Goal: Task Accomplishment & Management: Manage account settings

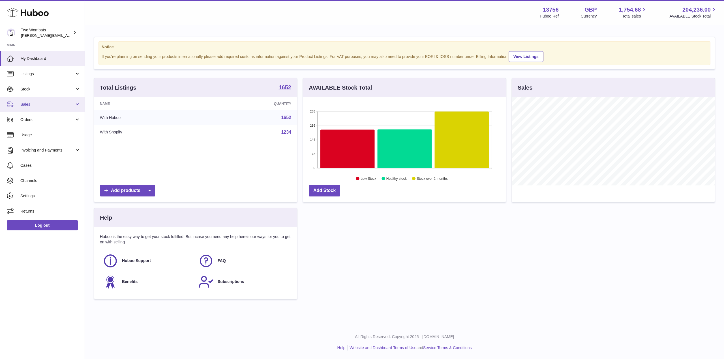
scroll to position [88, 203]
click at [70, 88] on span "Stock" at bounding box center [47, 89] width 54 height 5
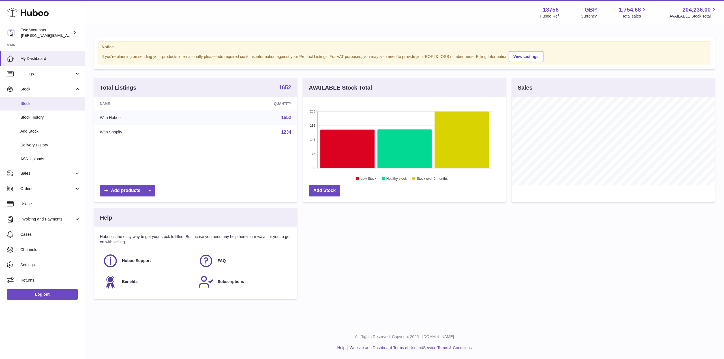
click at [46, 104] on span "Stock" at bounding box center [50, 103] width 60 height 5
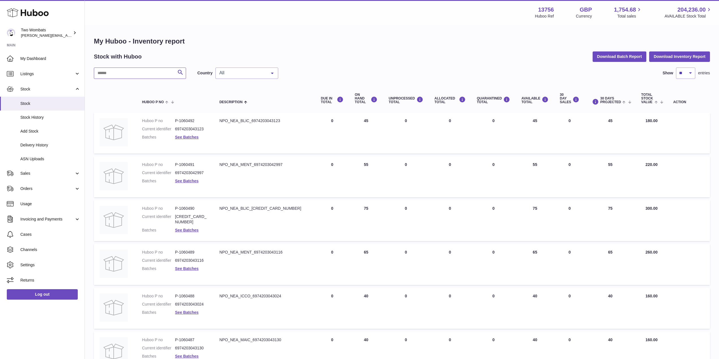
click at [122, 75] on input "text" at bounding box center [140, 73] width 92 height 11
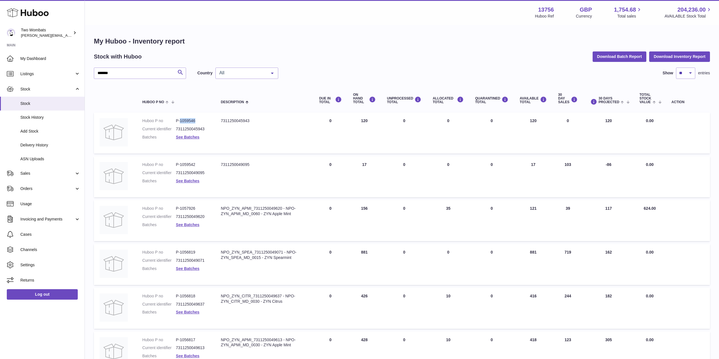
drag, startPoint x: 195, startPoint y: 121, endPoint x: 180, endPoint y: 121, distance: 14.4
click at [180, 121] on dd "P-1059546" at bounding box center [193, 120] width 34 height 5
copy dd "1059546"
click at [129, 75] on input "*******" at bounding box center [140, 73] width 92 height 11
drag, startPoint x: 195, startPoint y: 121, endPoint x: 180, endPoint y: 122, distance: 14.8
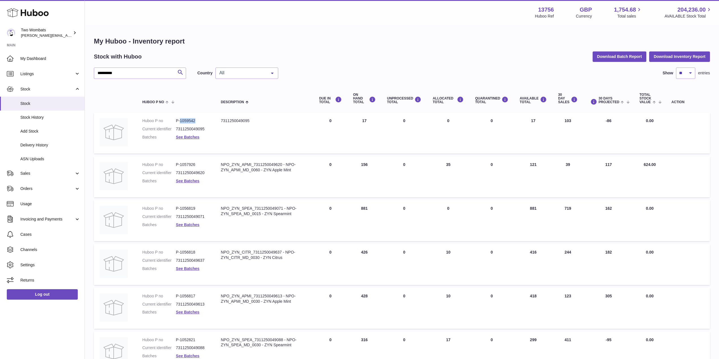
click at [180, 122] on dd "P-1059542" at bounding box center [193, 120] width 34 height 5
copy dd "1059542"
drag, startPoint x: 129, startPoint y: 75, endPoint x: 72, endPoint y: 74, distance: 56.9
click at [72, 74] on div "**********" at bounding box center [359, 210] width 719 height 420
type input "*"
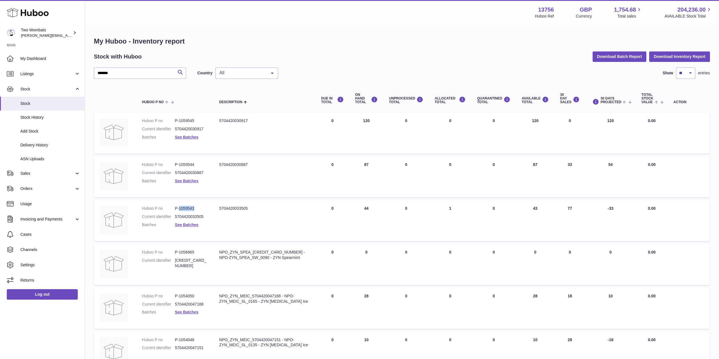
drag, startPoint x: 195, startPoint y: 209, endPoint x: 181, endPoint y: 208, distance: 14.8
click at [181, 208] on dd "P-1059543" at bounding box center [191, 208] width 33 height 5
copy dd "1059543"
click at [124, 76] on input "*******" at bounding box center [140, 73] width 92 height 11
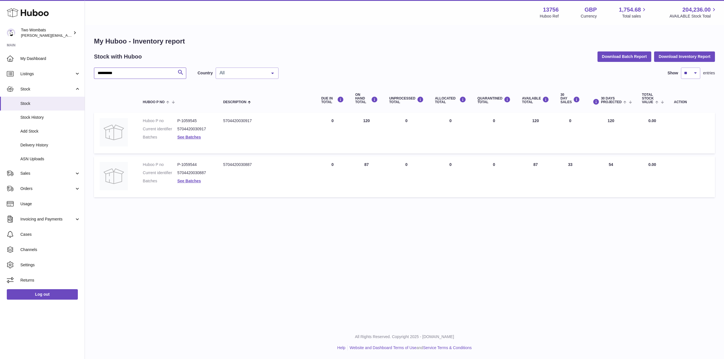
type input "**********"
drag, startPoint x: 196, startPoint y: 165, endPoint x: 182, endPoint y: 164, distance: 14.5
click at [182, 164] on dd "P-1059544" at bounding box center [194, 164] width 35 height 5
copy dd "1059544"
click at [29, 162] on span "ASN Uploads" at bounding box center [50, 158] width 60 height 5
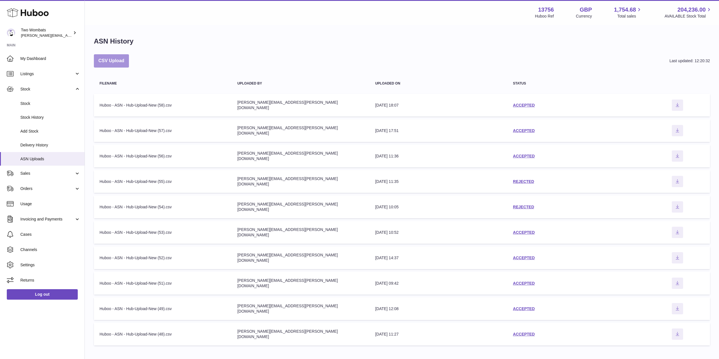
click at [107, 63] on button "CSV Upload" at bounding box center [111, 60] width 35 height 13
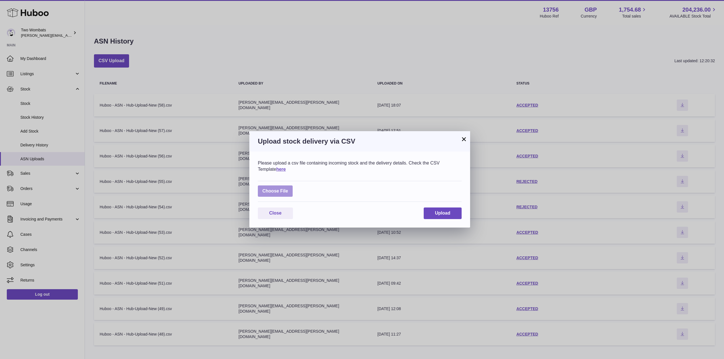
click at [285, 188] on label at bounding box center [275, 192] width 35 height 12
click at [288, 188] on input "file" at bounding box center [288, 188] width 0 height 0
type input "**********"
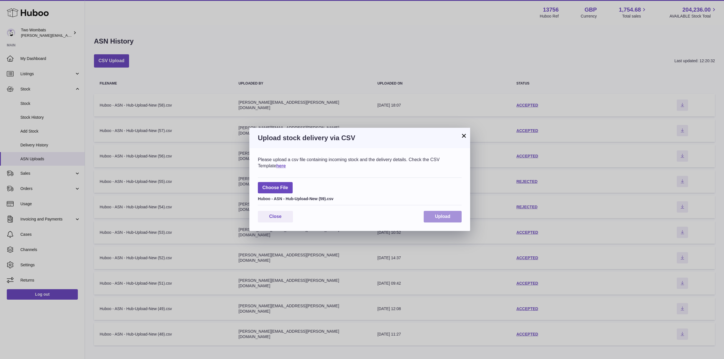
click at [433, 219] on button "Upload" at bounding box center [442, 217] width 38 height 12
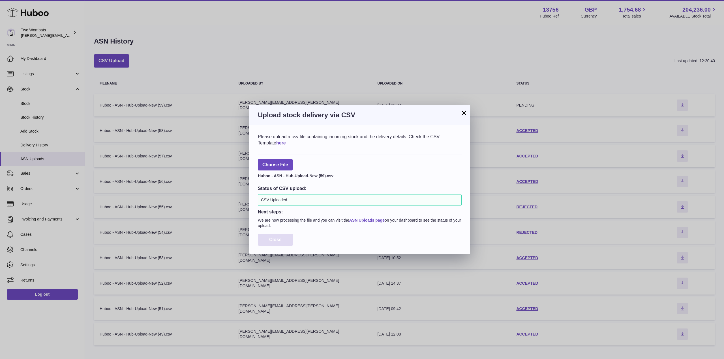
click at [277, 236] on button "Close" at bounding box center [275, 240] width 35 height 12
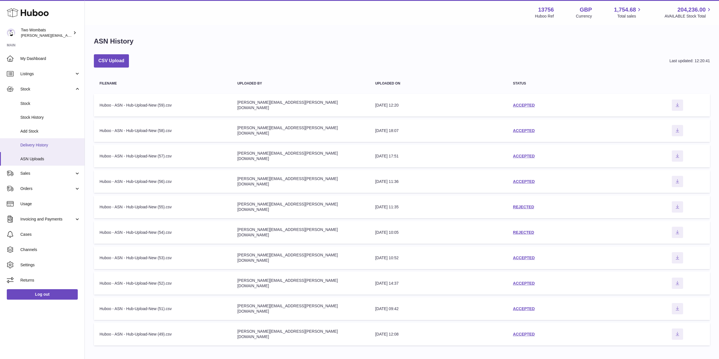
click at [38, 146] on span "Delivery History" at bounding box center [50, 145] width 60 height 5
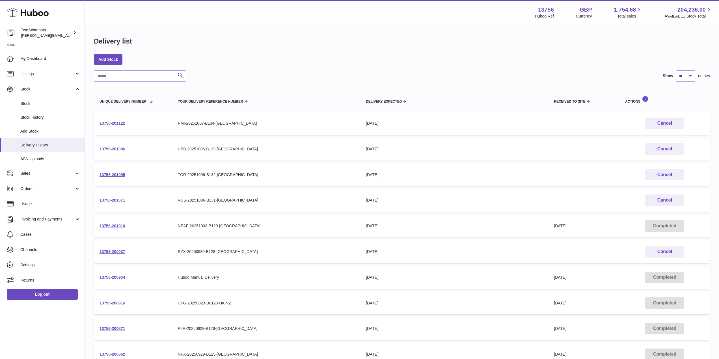
click at [118, 124] on link "13756-201122" at bounding box center [112, 123] width 25 height 5
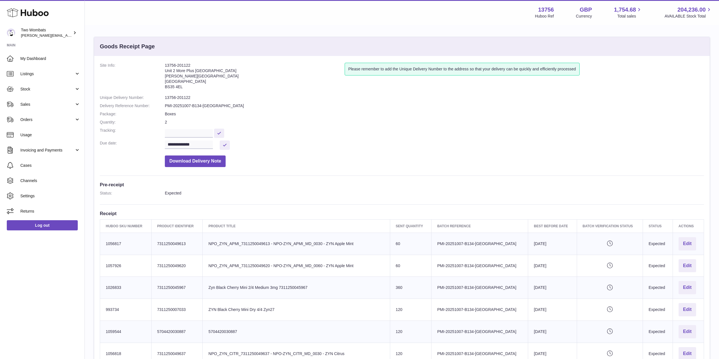
drag, startPoint x: 190, startPoint y: 66, endPoint x: 164, endPoint y: 65, distance: 26.6
click at [164, 65] on dl "**********" at bounding box center [402, 116] width 605 height 107
copy dl "13756-201122"
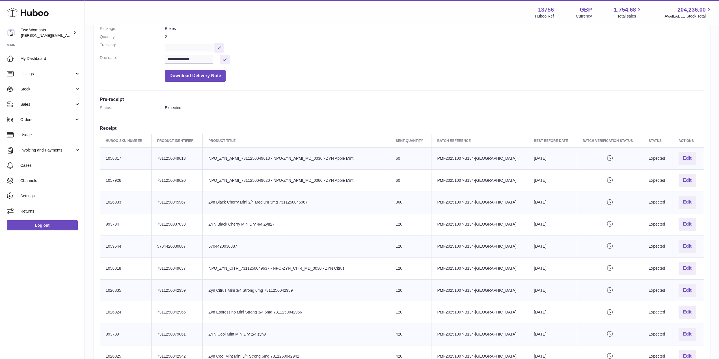
scroll to position [83, 0]
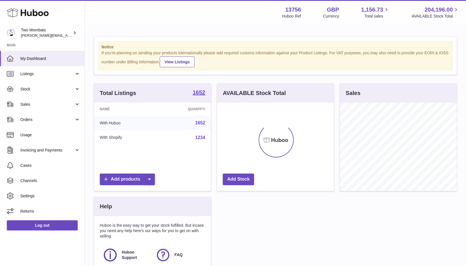
scroll to position [88, 117]
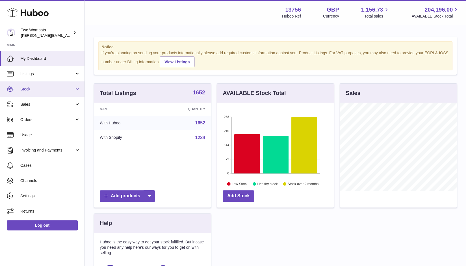
click at [76, 86] on link "Stock" at bounding box center [42, 88] width 85 height 15
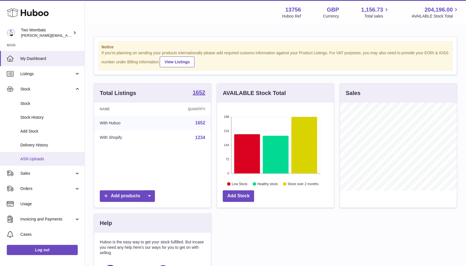
click at [48, 155] on link "ASN Uploads" at bounding box center [42, 159] width 85 height 14
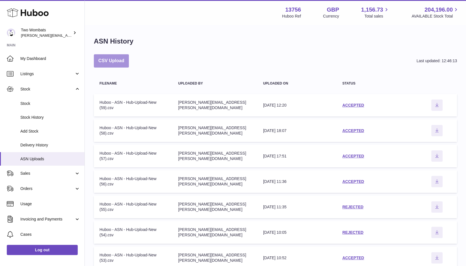
click at [119, 61] on button "CSV Upload" at bounding box center [111, 60] width 35 height 13
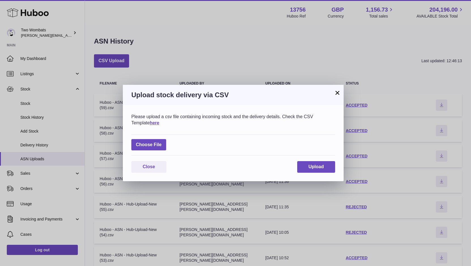
click at [154, 136] on div "Choose File" at bounding box center [233, 145] width 204 height 21
click at [157, 145] on label at bounding box center [148, 145] width 35 height 12
click at [162, 142] on input "file" at bounding box center [162, 142] width 0 height 0
type input "**********"
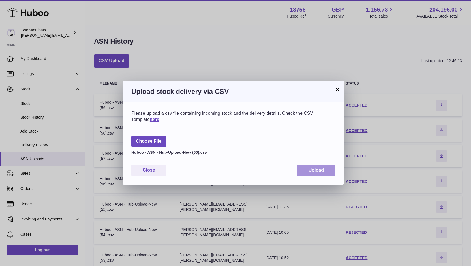
click at [317, 174] on button "Upload" at bounding box center [316, 171] width 38 height 12
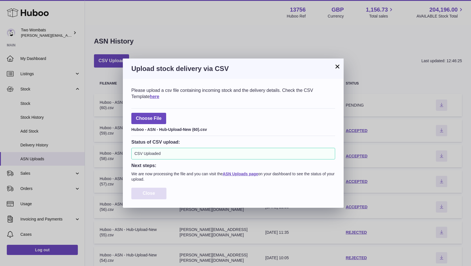
click at [154, 191] on span "Close" at bounding box center [149, 193] width 12 height 5
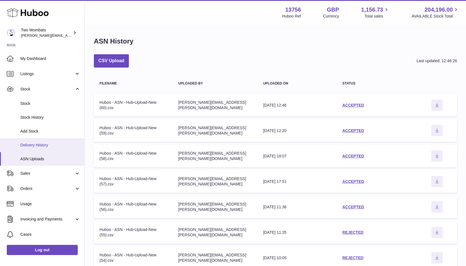
click at [57, 147] on span "Delivery History" at bounding box center [50, 145] width 60 height 5
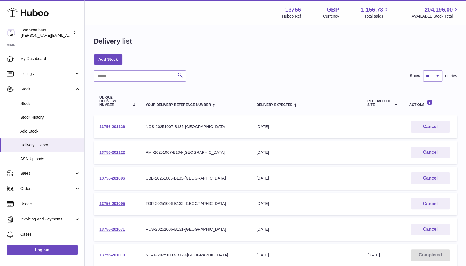
click at [114, 126] on link "13756-201126" at bounding box center [112, 126] width 25 height 5
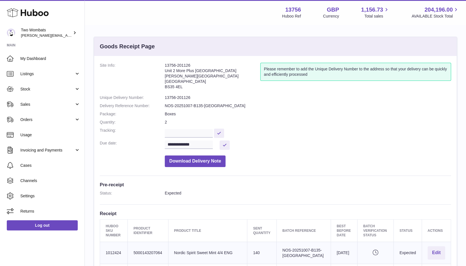
drag, startPoint x: 185, startPoint y: 86, endPoint x: 161, endPoint y: 66, distance: 31.7
click at [161, 66] on dl "**********" at bounding box center [276, 116] width 352 height 107
copy dl "13756-201126 Unit 2 More Plus [GEOGRAPHIC_DATA][STREET_ADDRESS][PERSON_NAME]"
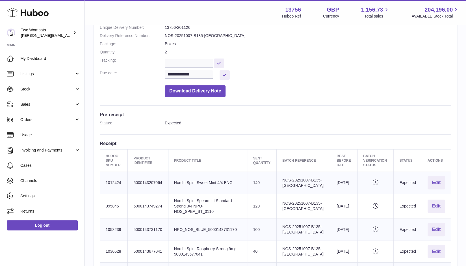
scroll to position [71, 0]
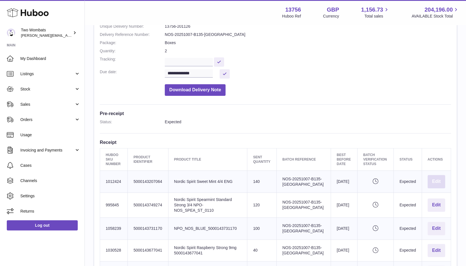
click at [443, 182] on button "Edit" at bounding box center [437, 181] width 18 height 13
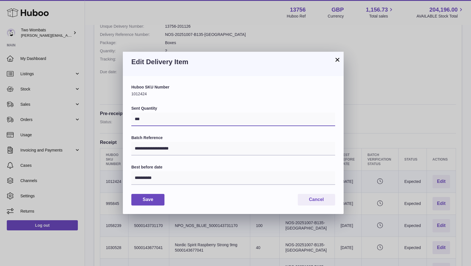
click at [139, 118] on input "***" at bounding box center [233, 120] width 204 height 14
type input "***"
click at [157, 201] on button "Save" at bounding box center [147, 200] width 33 height 12
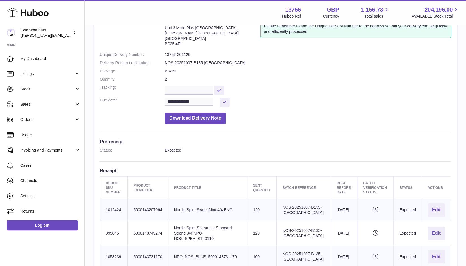
scroll to position [0, 0]
